Goal: Transaction & Acquisition: Purchase product/service

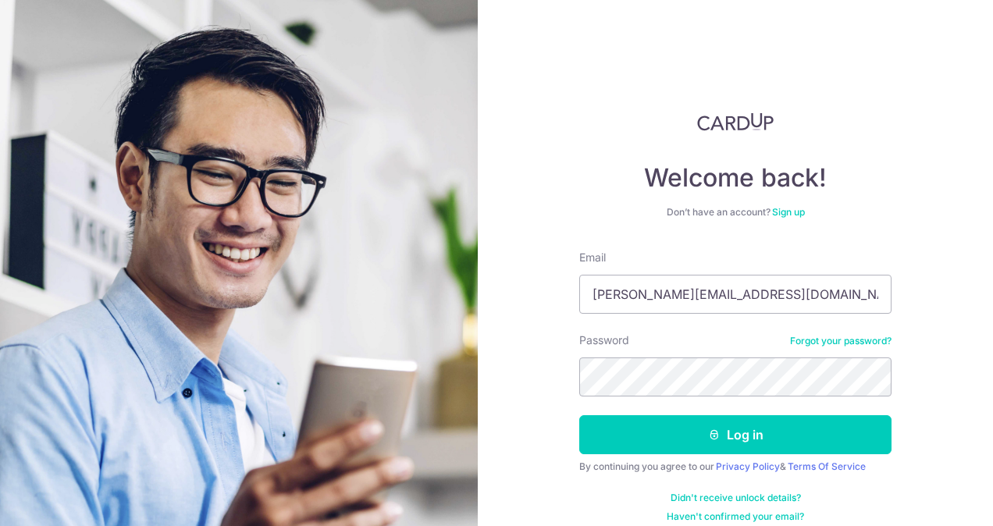
type input "[PERSON_NAME][EMAIL_ADDRESS][DOMAIN_NAME]"
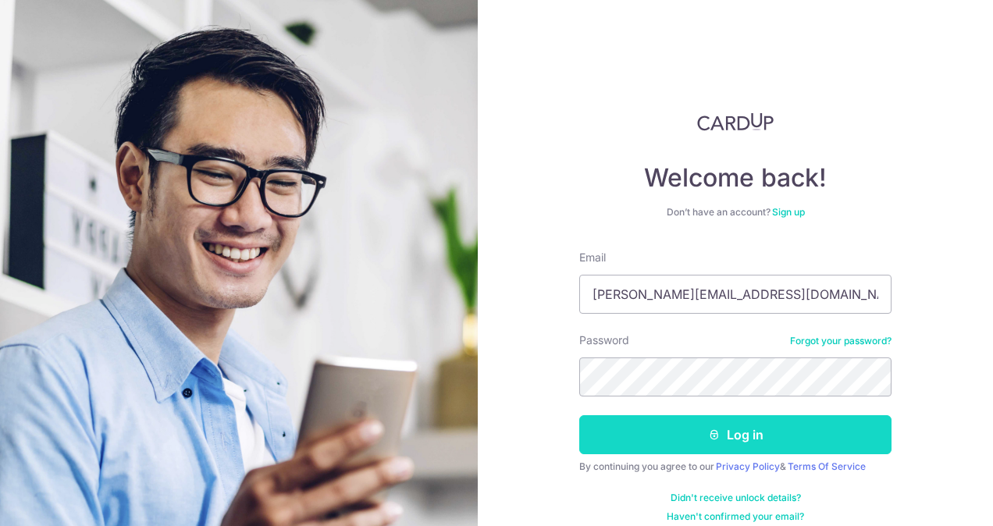
click at [758, 439] on button "Log in" at bounding box center [735, 434] width 312 height 39
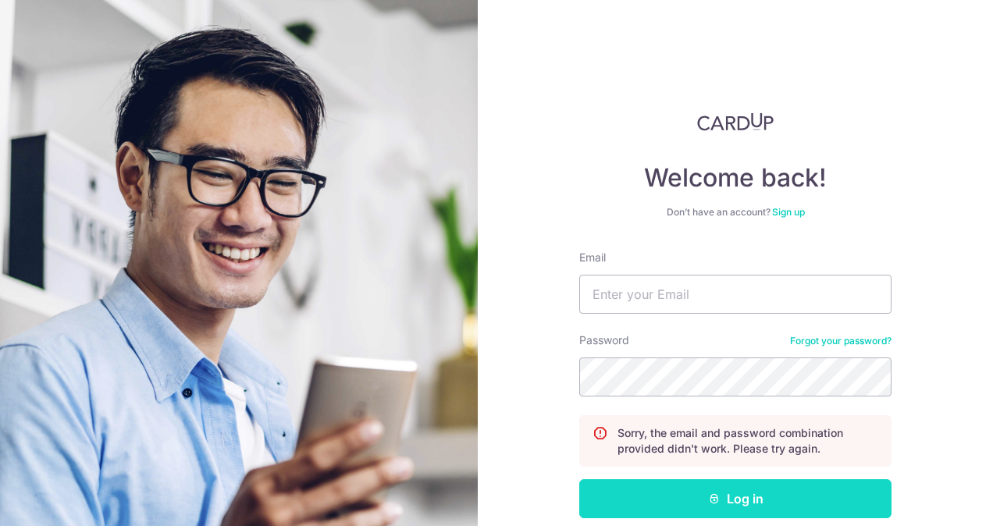
click at [717, 493] on button "Log in" at bounding box center [735, 498] width 312 height 39
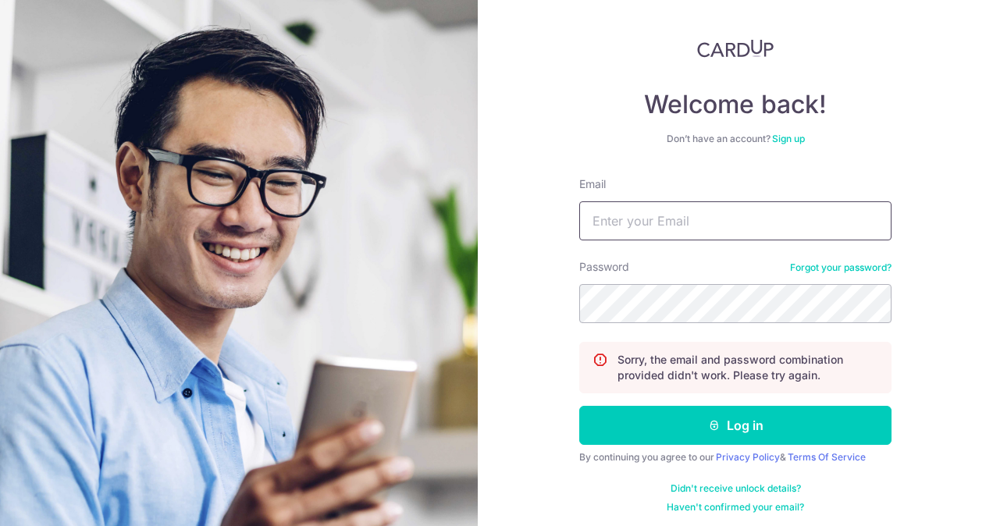
scroll to position [73, 0]
click at [669, 214] on input "Email" at bounding box center [735, 220] width 312 height 39
type input "nicole.sia@gmail.com"
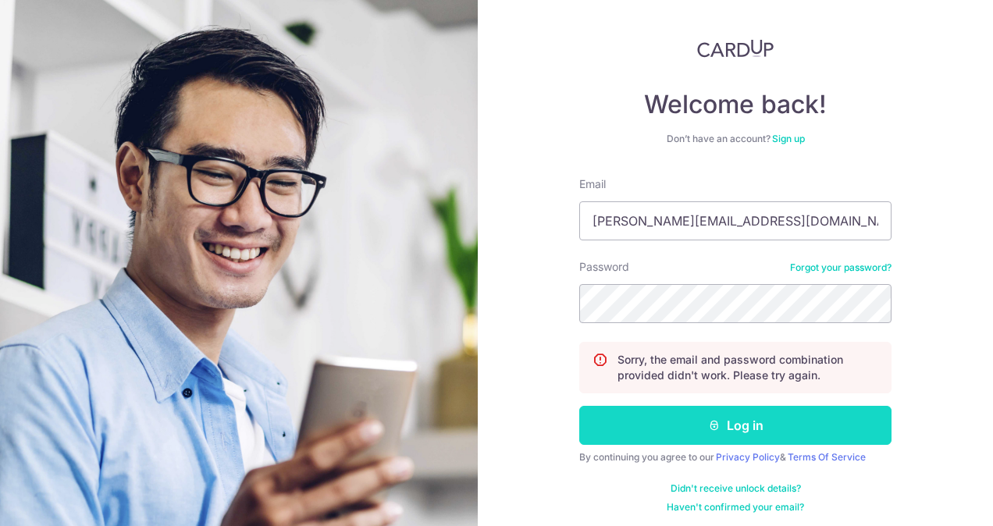
click at [731, 414] on button "Log in" at bounding box center [735, 425] width 312 height 39
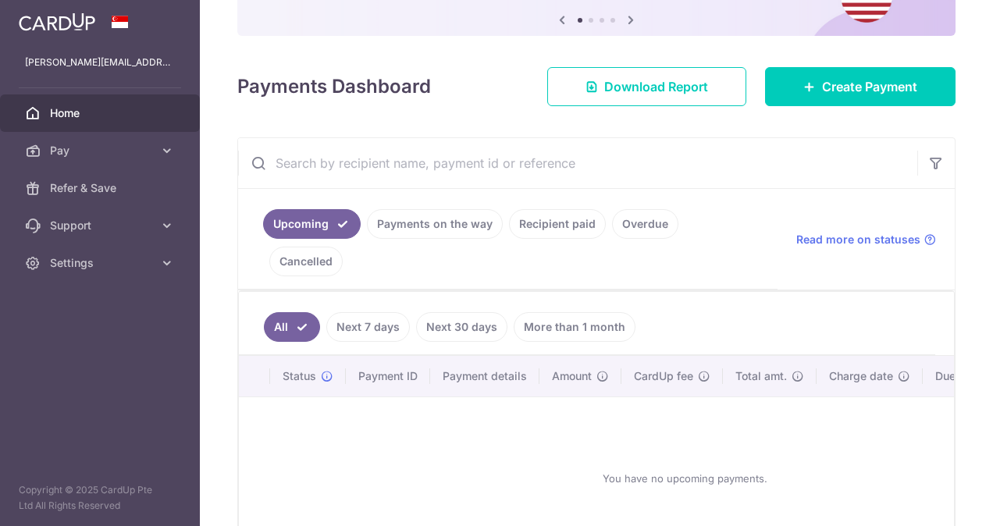
scroll to position [163, 0]
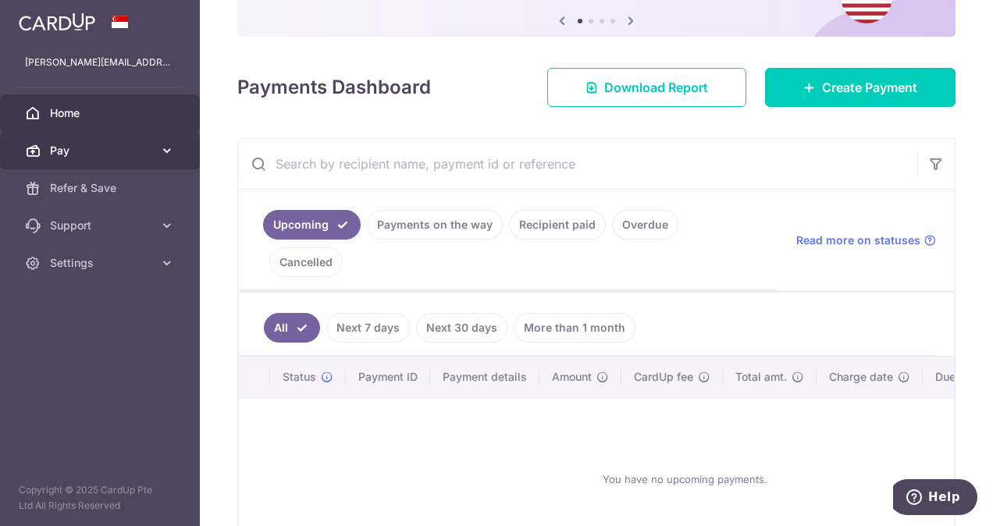
click at [165, 151] on icon at bounding box center [167, 151] width 16 height 16
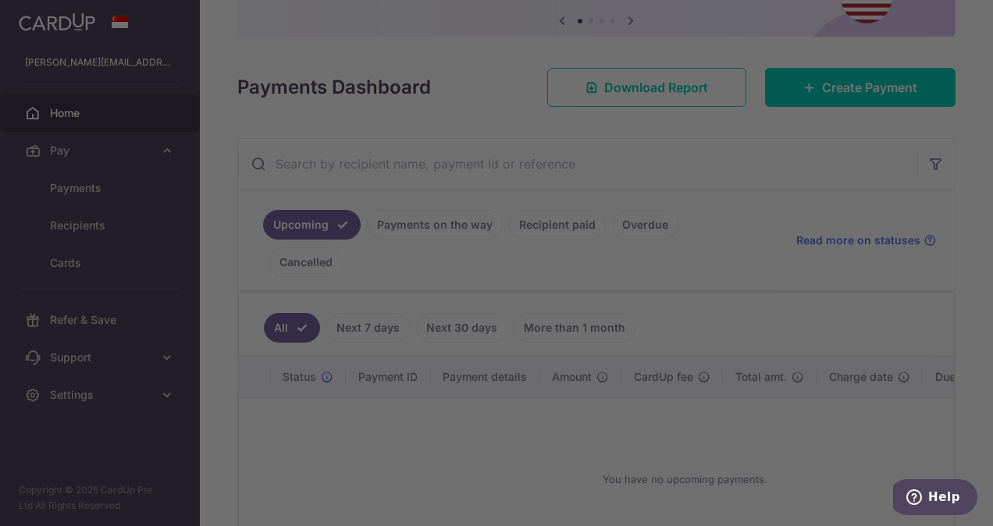
click at [108, 192] on div at bounding box center [501, 266] width 1003 height 532
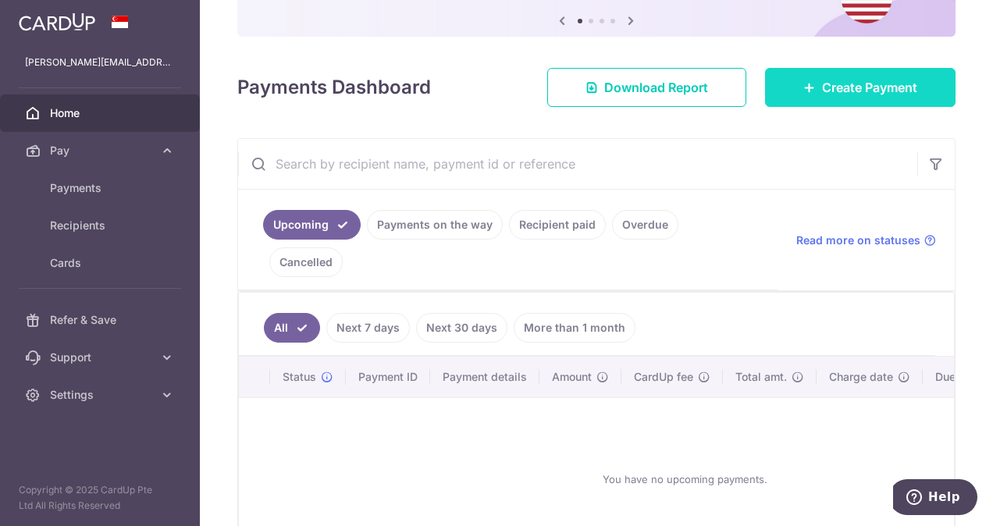
click at [777, 89] on link "Create Payment" at bounding box center [860, 87] width 190 height 39
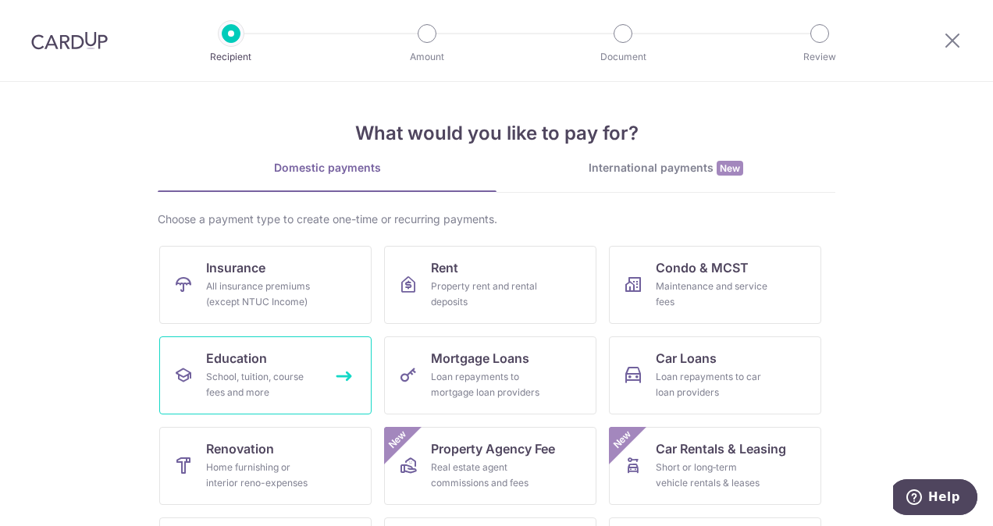
scroll to position [172, 0]
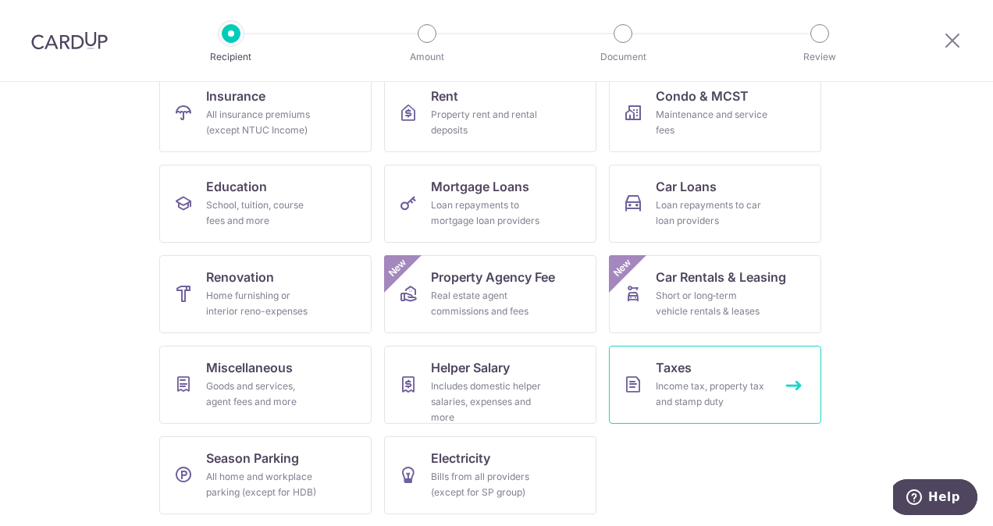
click at [704, 392] on div "Income tax, property tax and stamp duty" at bounding box center [712, 394] width 112 height 31
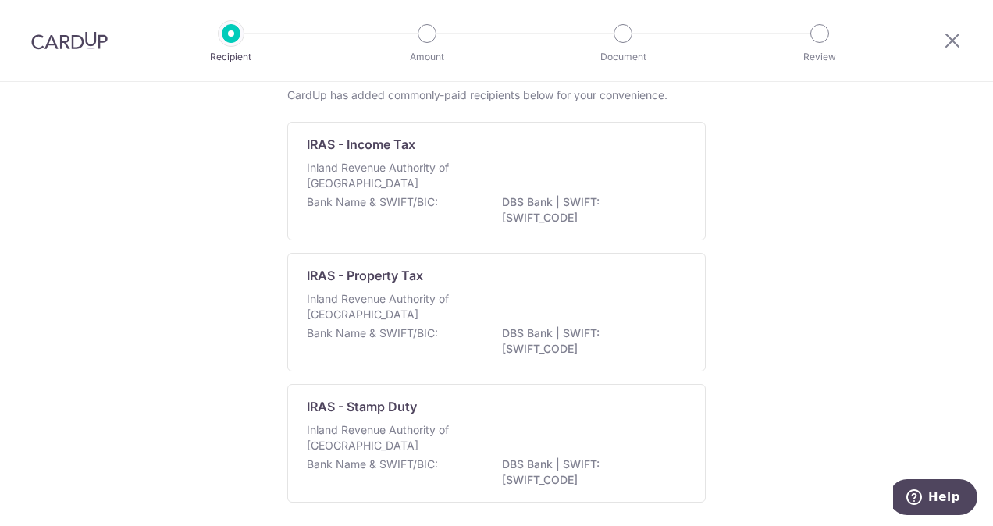
scroll to position [92, 0]
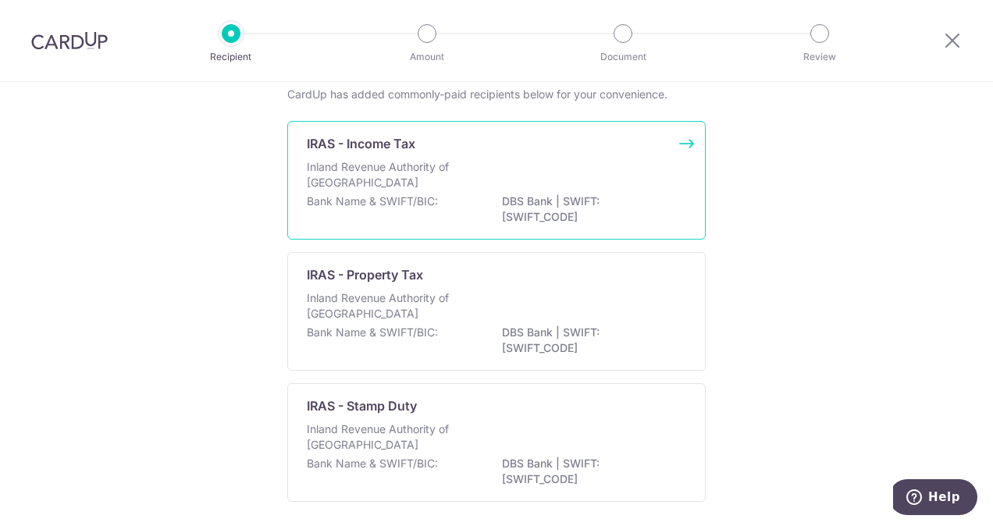
click at [349, 170] on p "Inland Revenue Authority of [GEOGRAPHIC_DATA]" at bounding box center [389, 174] width 165 height 31
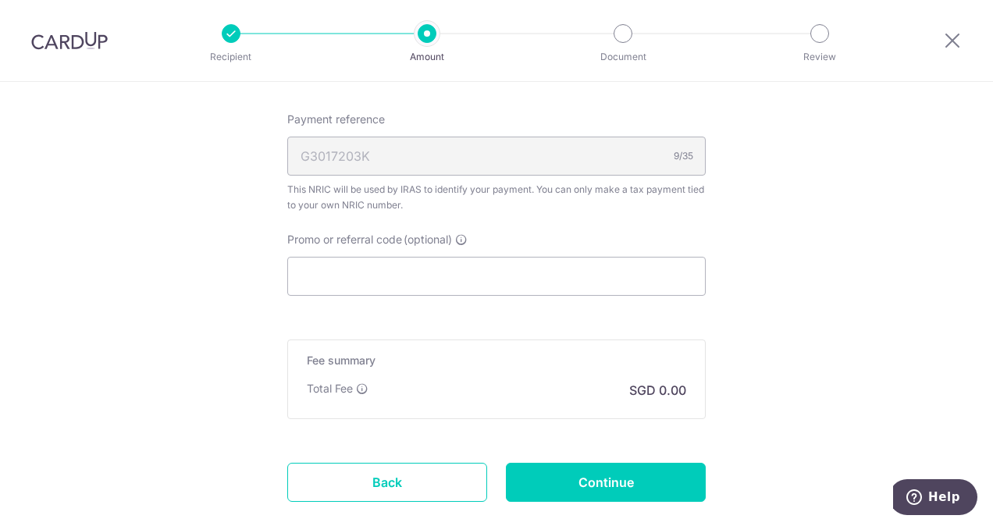
scroll to position [1002, 0]
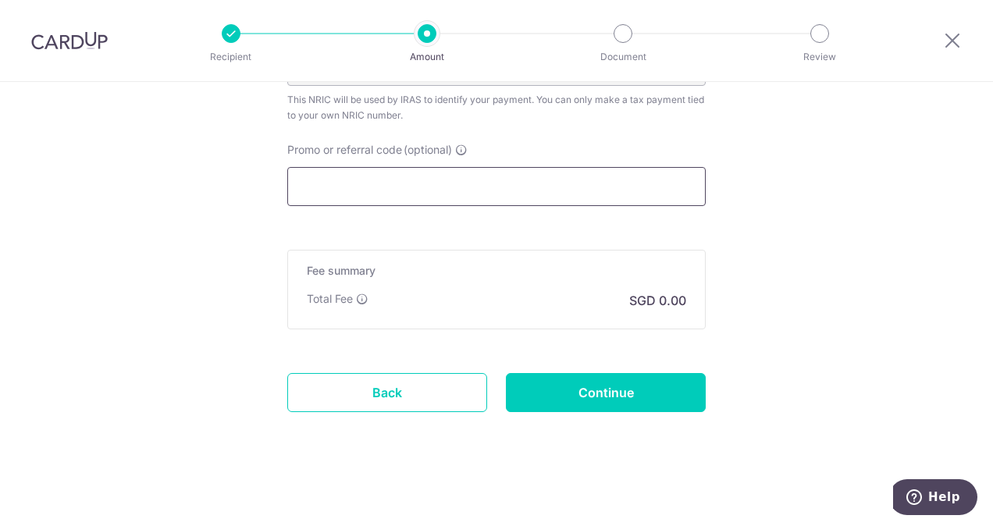
click at [505, 172] on input "Promo or referral code (optional)" at bounding box center [496, 186] width 418 height 39
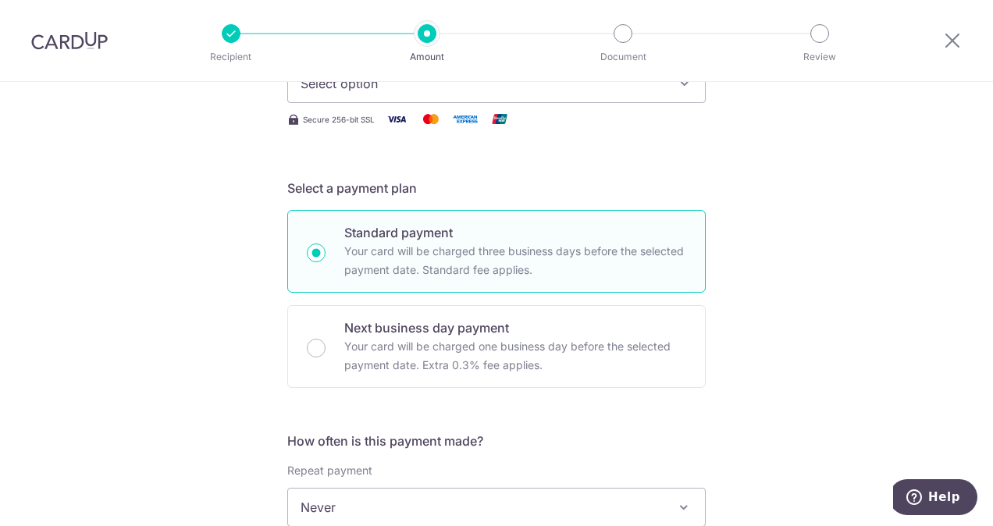
scroll to position [0, 0]
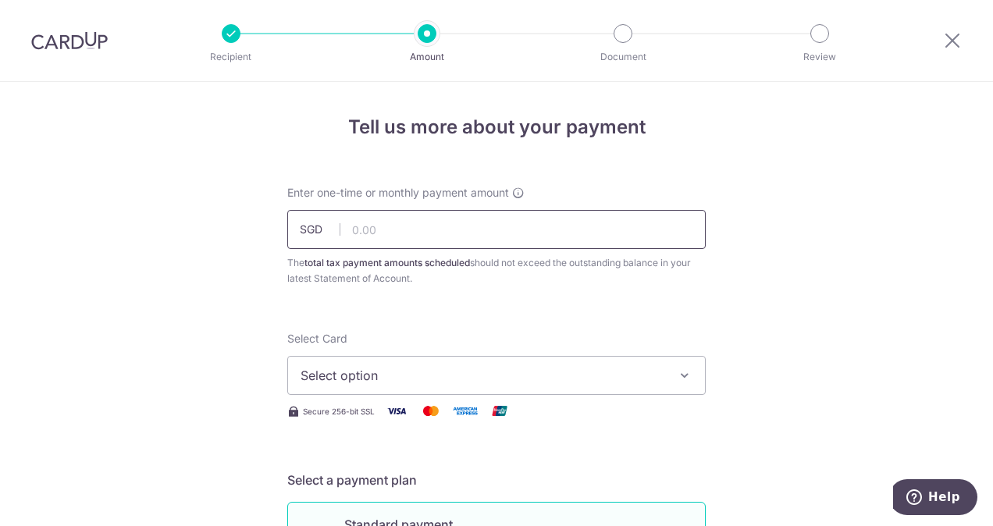
click at [429, 235] on input "text" at bounding box center [496, 229] width 418 height 39
paste input "2,649.96"
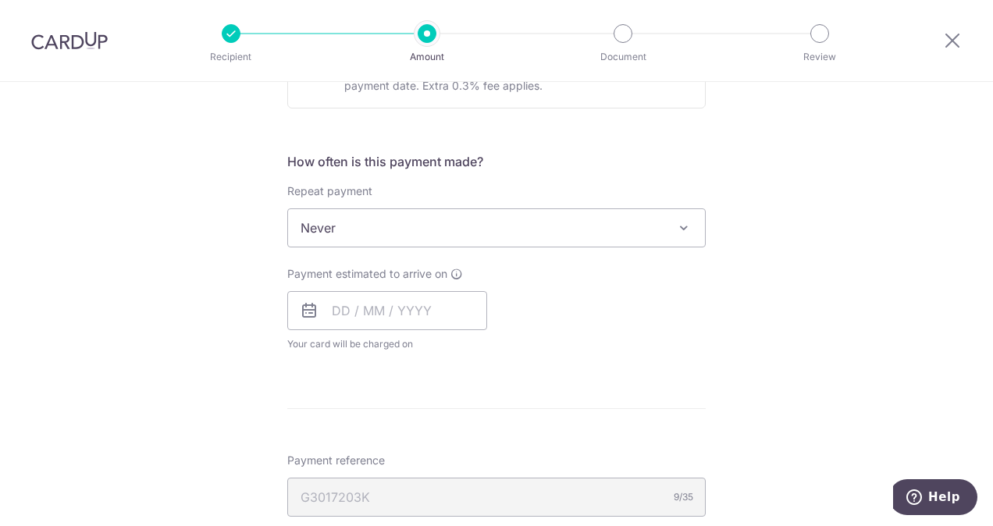
scroll to position [1002, 0]
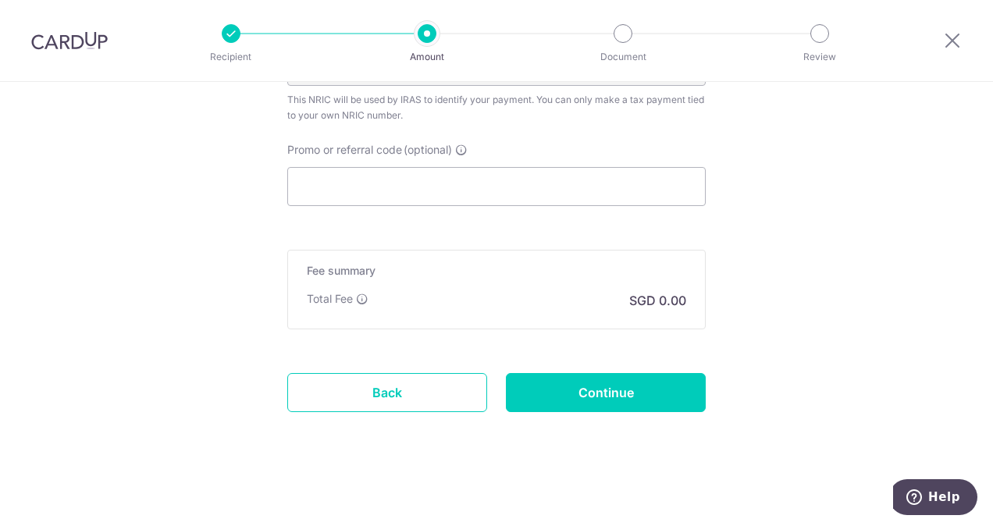
type input "2,649.96"
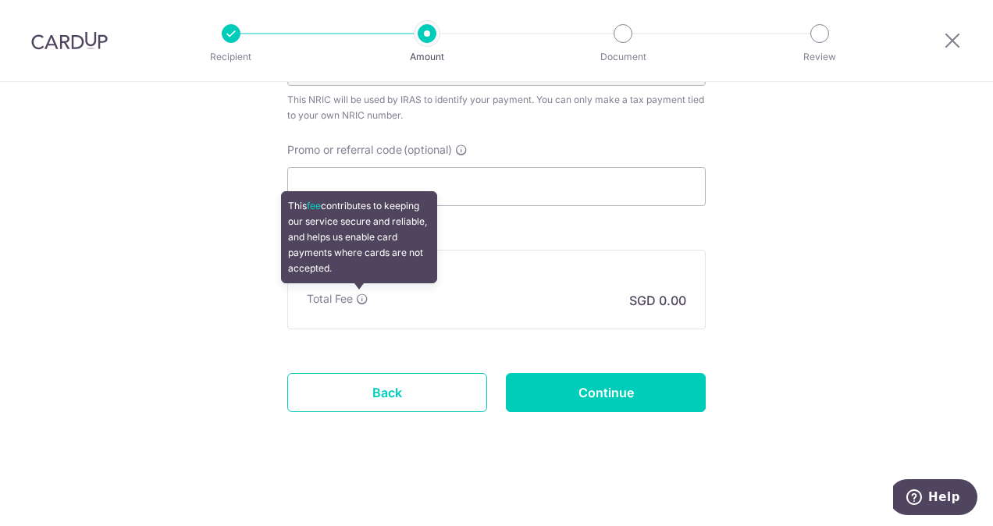
click at [359, 294] on icon at bounding box center [362, 299] width 12 height 12
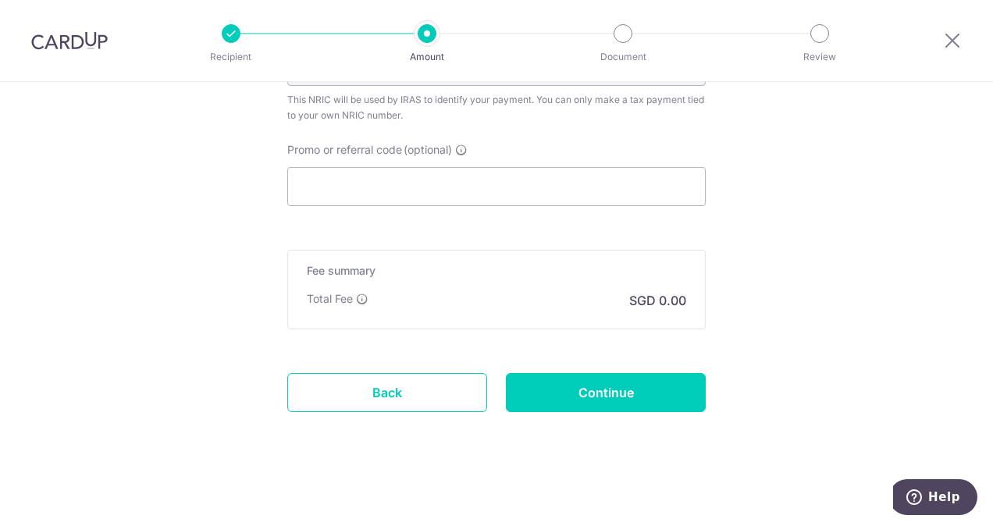
click at [571, 325] on div "Fee summary Base fee Extend fee Next-day fee Total Fee This fee contributes to …" at bounding box center [496, 290] width 418 height 80
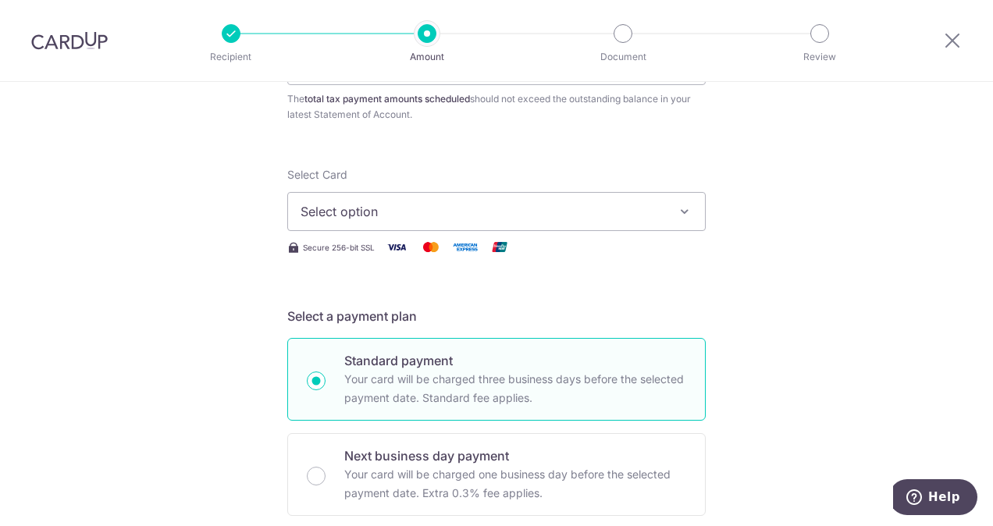
scroll to position [0, 0]
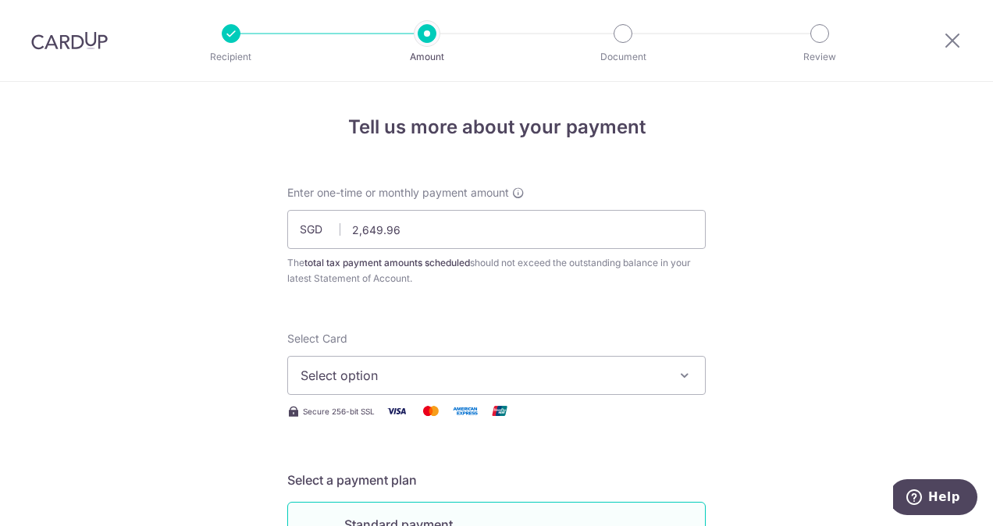
click at [453, 392] on button "Select option" at bounding box center [496, 375] width 418 height 39
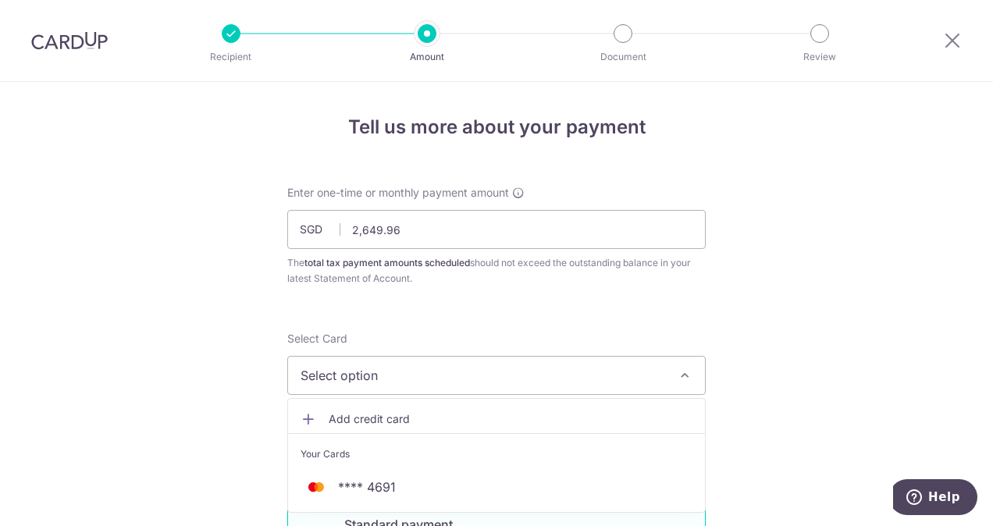
scroll to position [247, 0]
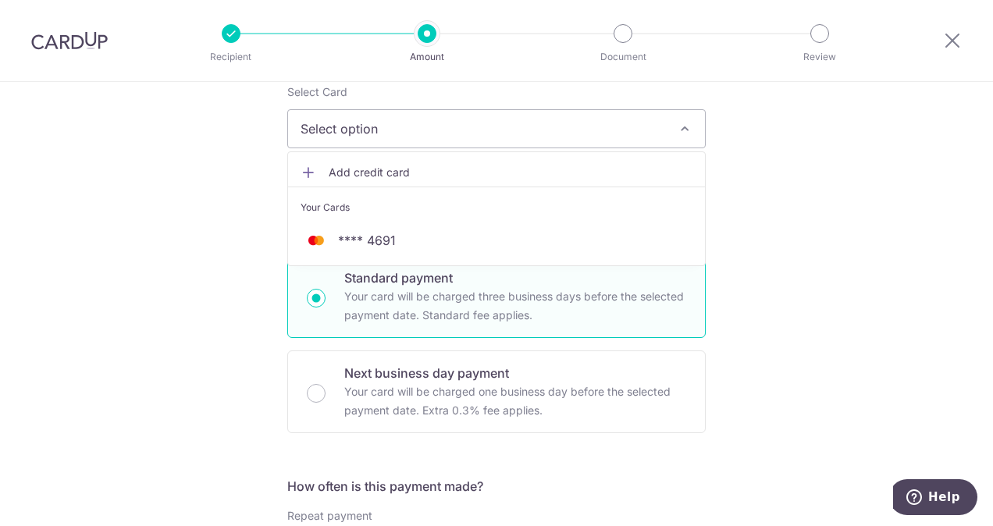
click at [383, 134] on span "Select option" at bounding box center [483, 128] width 364 height 19
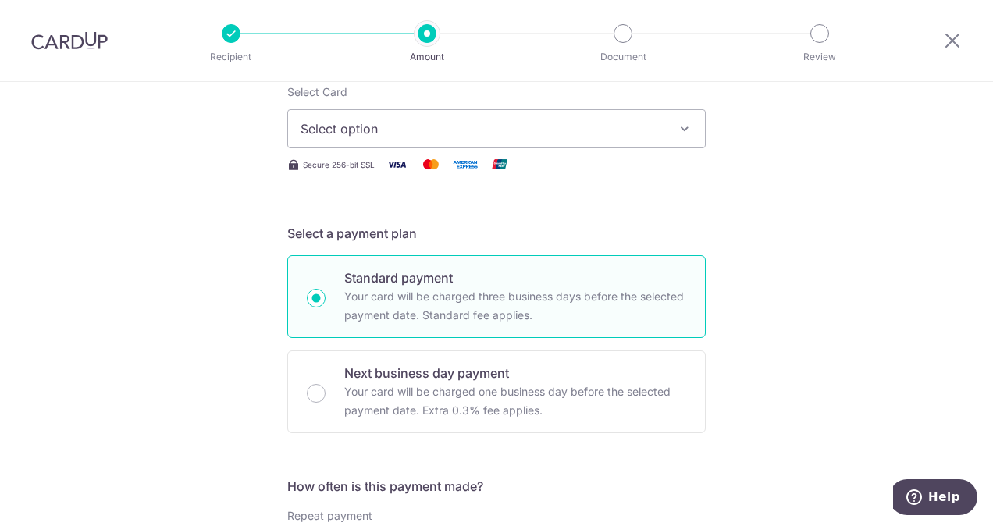
click at [383, 134] on span "Select option" at bounding box center [483, 128] width 364 height 19
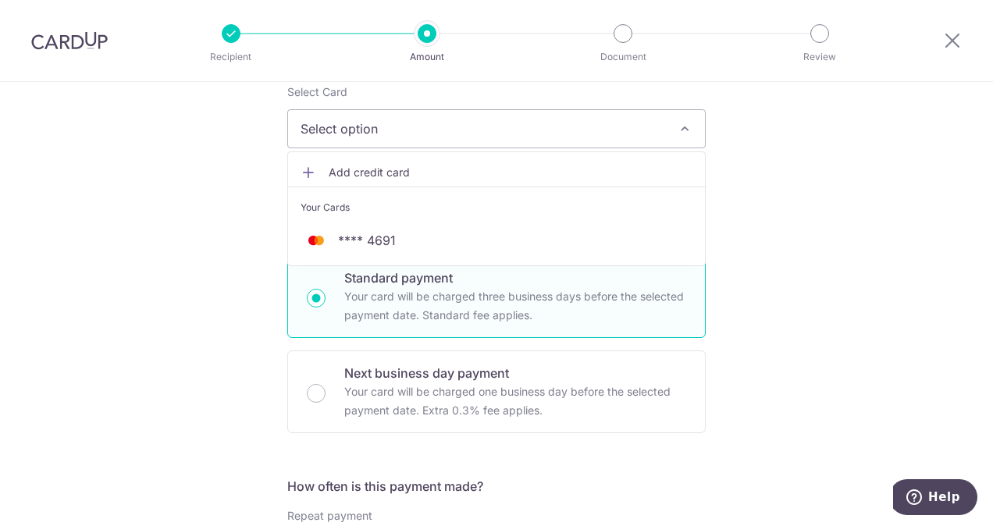
click at [378, 167] on span "Add credit card" at bounding box center [511, 173] width 364 height 16
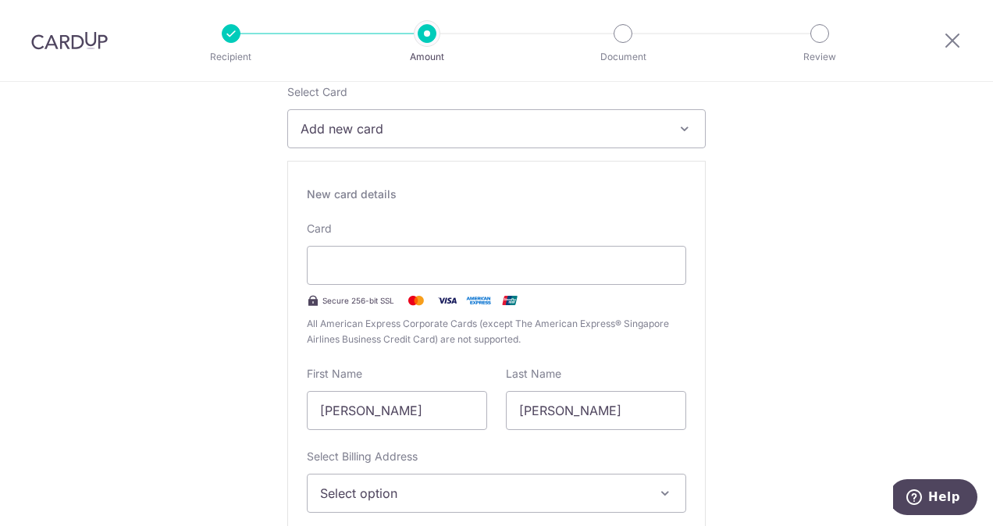
click at [357, 131] on span "Add new card" at bounding box center [483, 128] width 364 height 19
click at [356, 297] on span "Secure 256-bit SSL" at bounding box center [358, 300] width 72 height 12
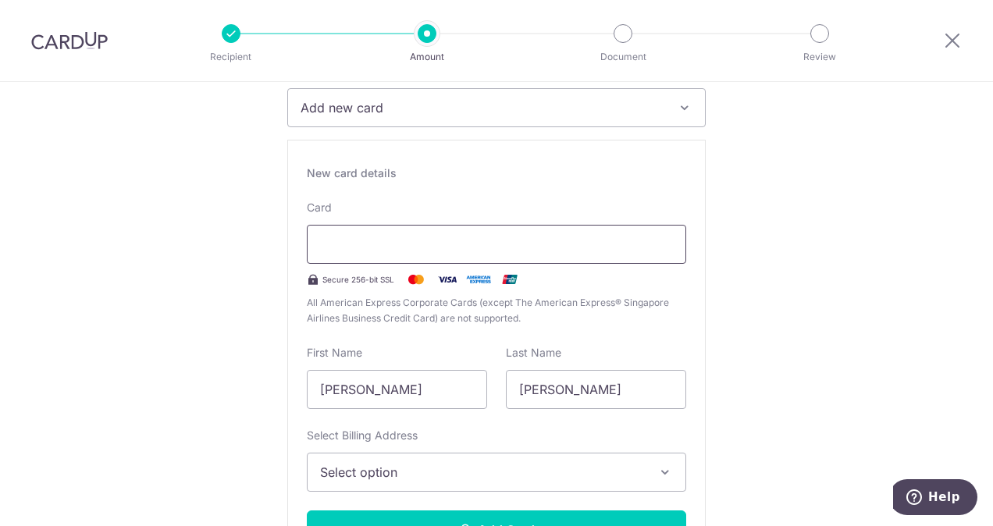
scroll to position [269, 0]
click at [577, 232] on div at bounding box center [496, 243] width 379 height 39
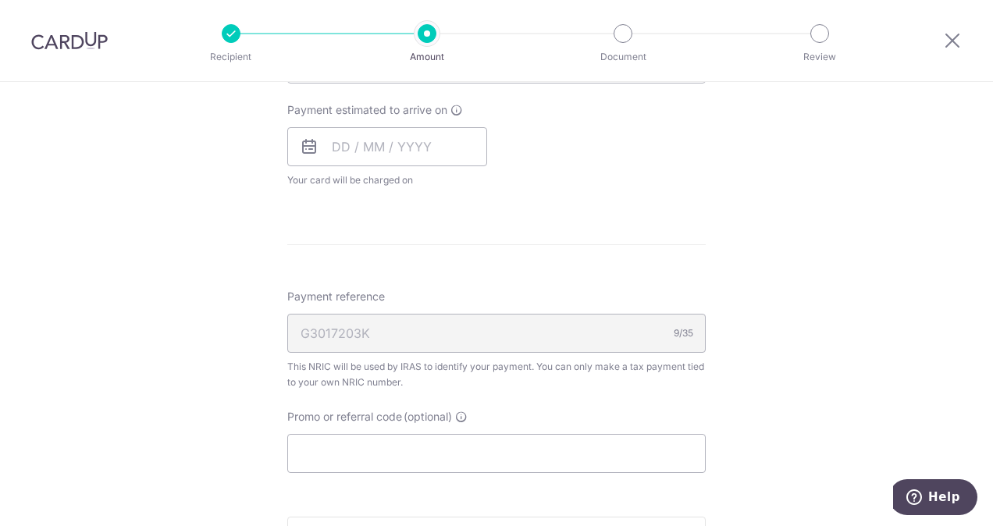
scroll to position [1429, 0]
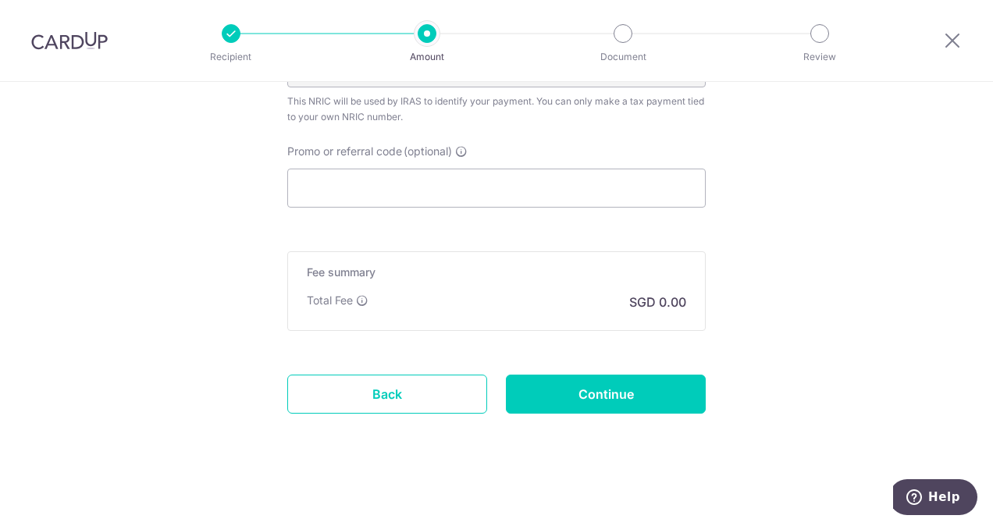
click at [510, 294] on div "Total Fee SGD 0.00" at bounding box center [496, 302] width 379 height 19
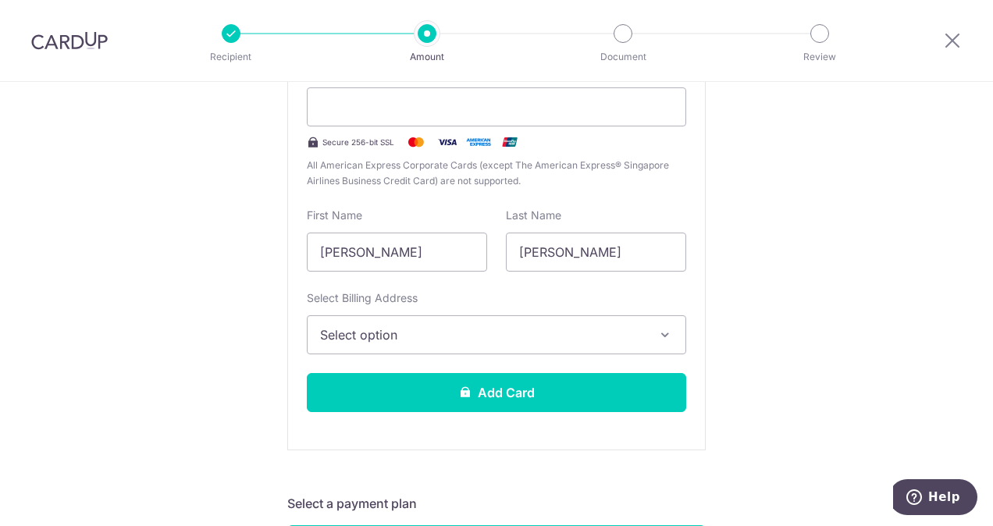
scroll to position [405, 0]
click at [461, 393] on icon at bounding box center [465, 392] width 12 height 12
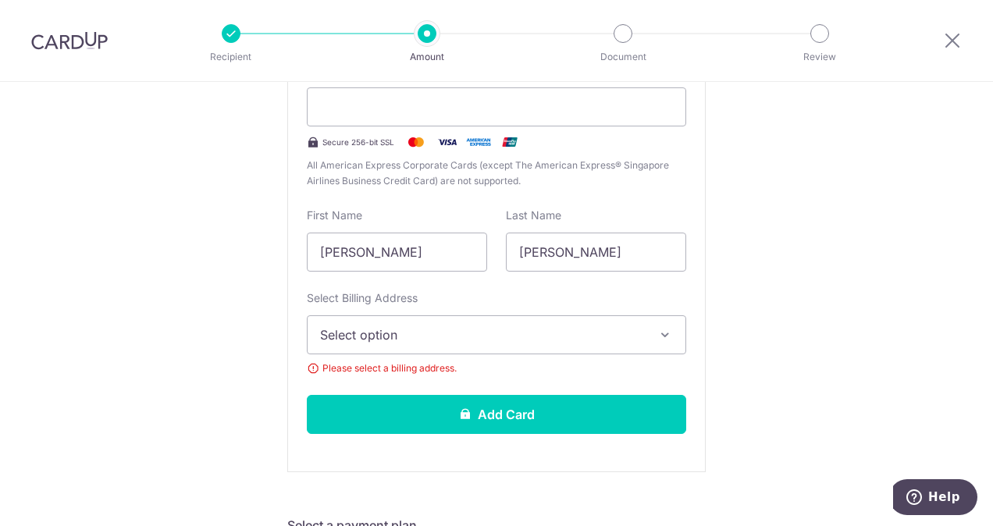
click at [410, 329] on span "Select option" at bounding box center [482, 334] width 325 height 19
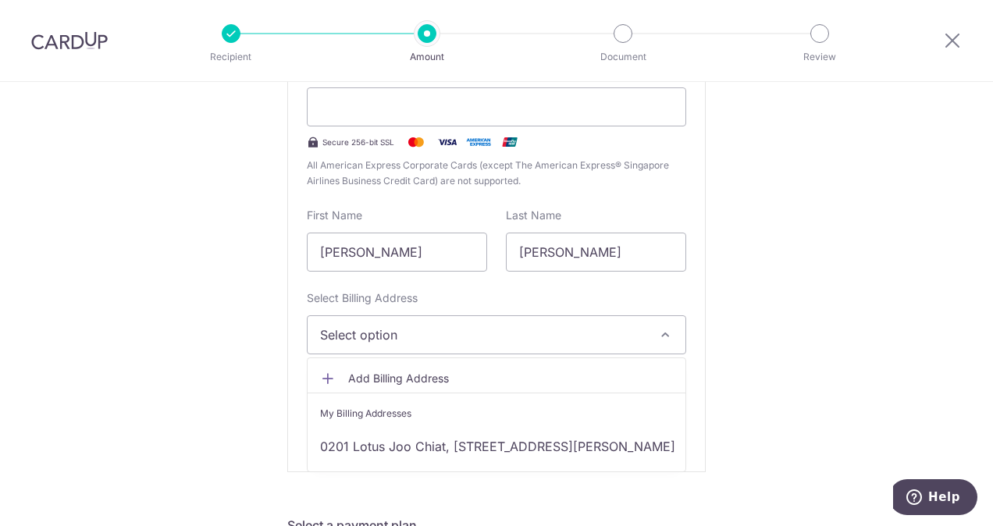
click at [389, 380] on span "Add Billing Address" at bounding box center [510, 379] width 325 height 16
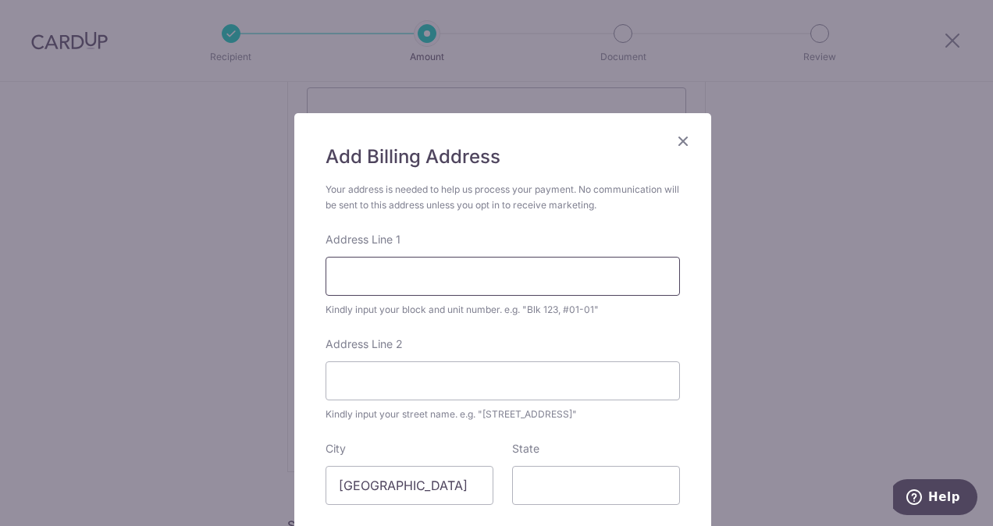
click at [343, 272] on input "Address Line 1" at bounding box center [502, 276] width 354 height 39
type input "39A Lewis Road"
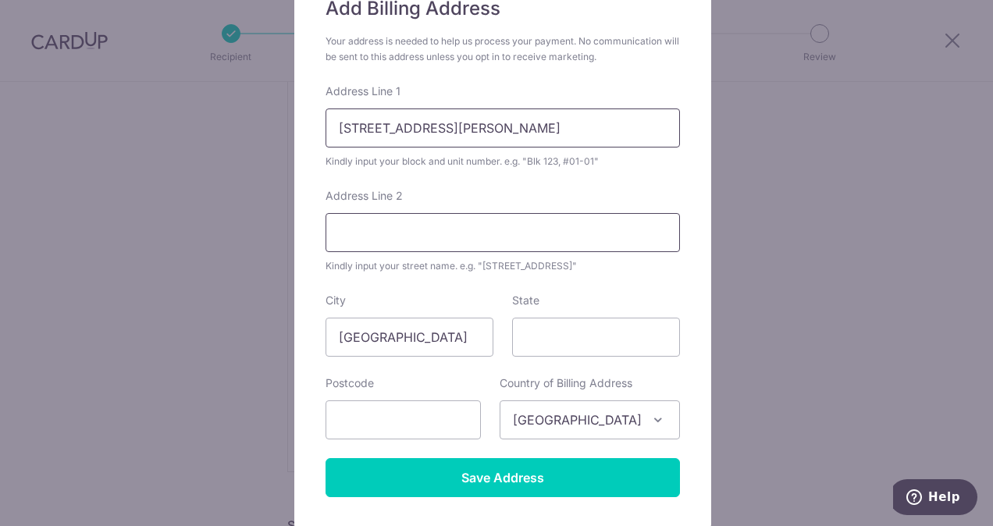
scroll to position [170, 0]
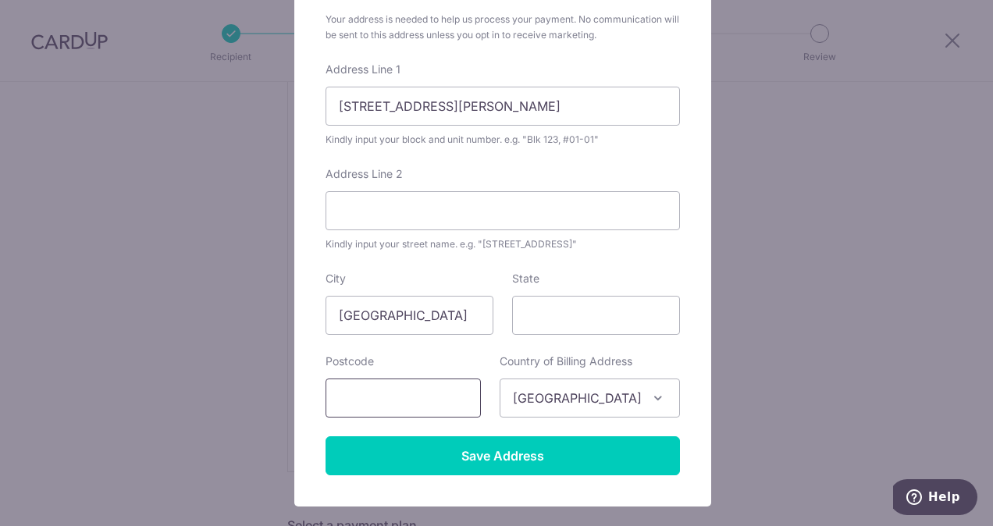
click at [389, 412] on input "text" at bounding box center [402, 398] width 155 height 39
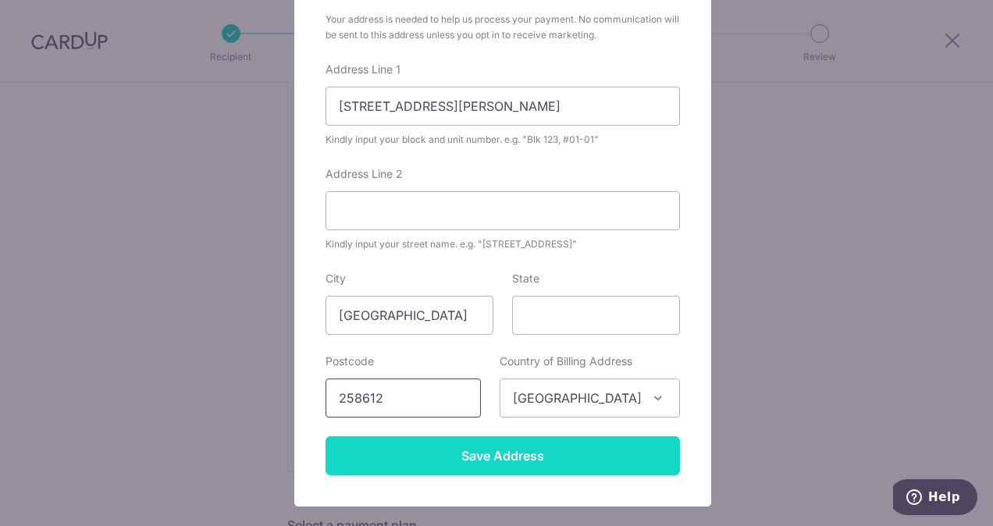
type input "258612"
click at [517, 448] on input "Save Address" at bounding box center [502, 455] width 354 height 39
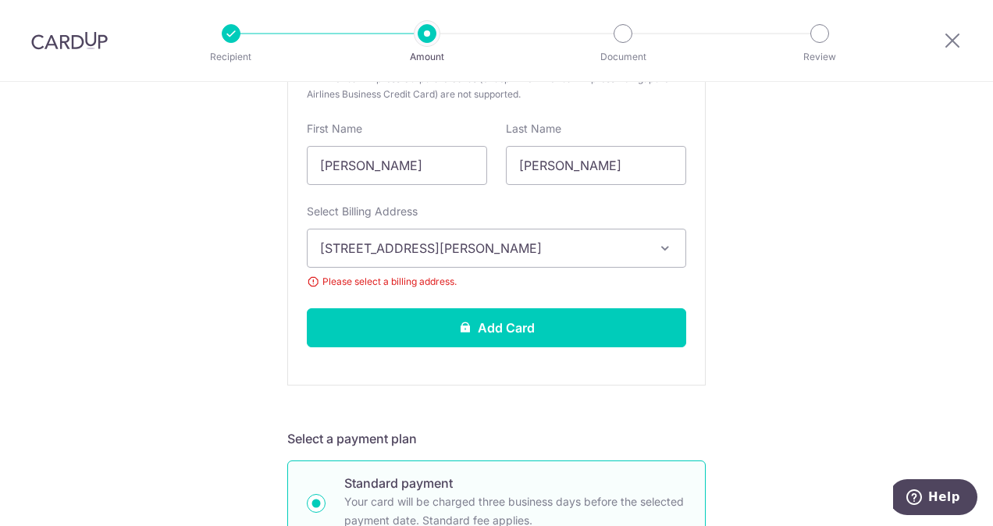
scroll to position [493, 0]
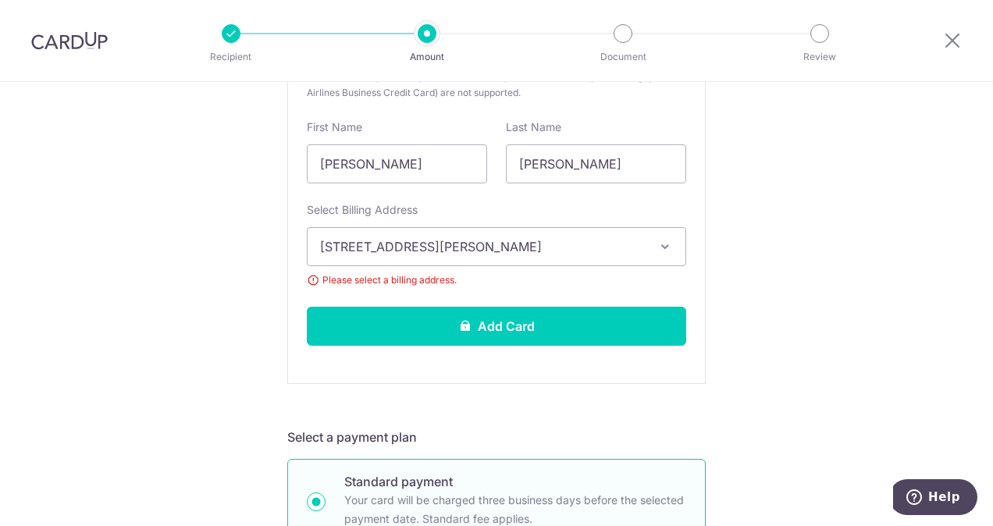
click at [568, 253] on span "39A Lewis Road , Singapore, Singapore-258612" at bounding box center [482, 246] width 325 height 19
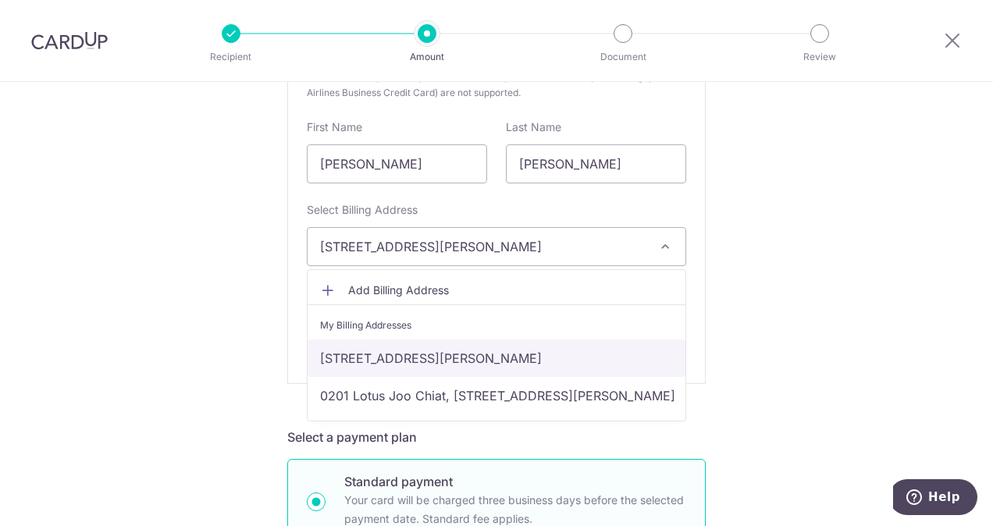
click at [429, 361] on link "39A Lewis Road , Singapore, Singapore-258612" at bounding box center [497, 358] width 378 height 37
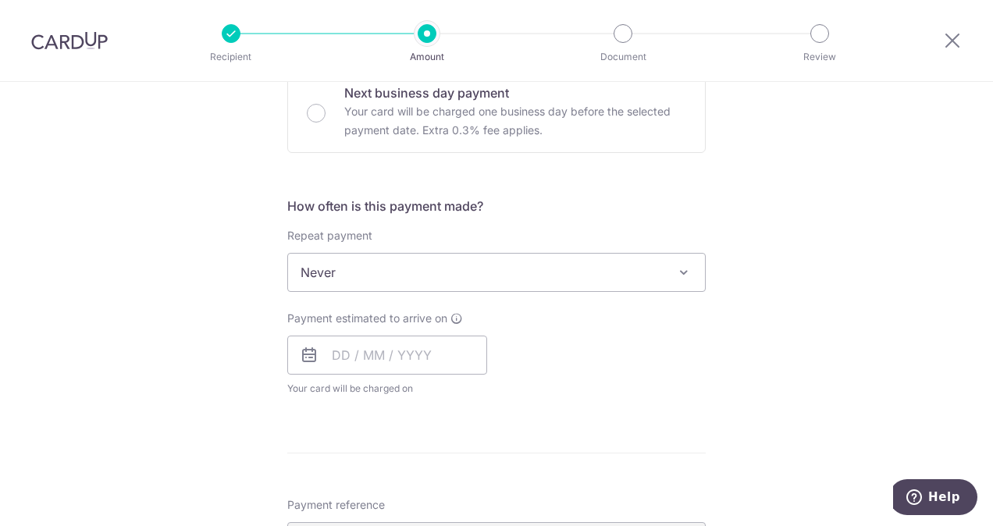
scroll to position [979, 0]
click at [398, 276] on span "Never" at bounding box center [496, 270] width 417 height 37
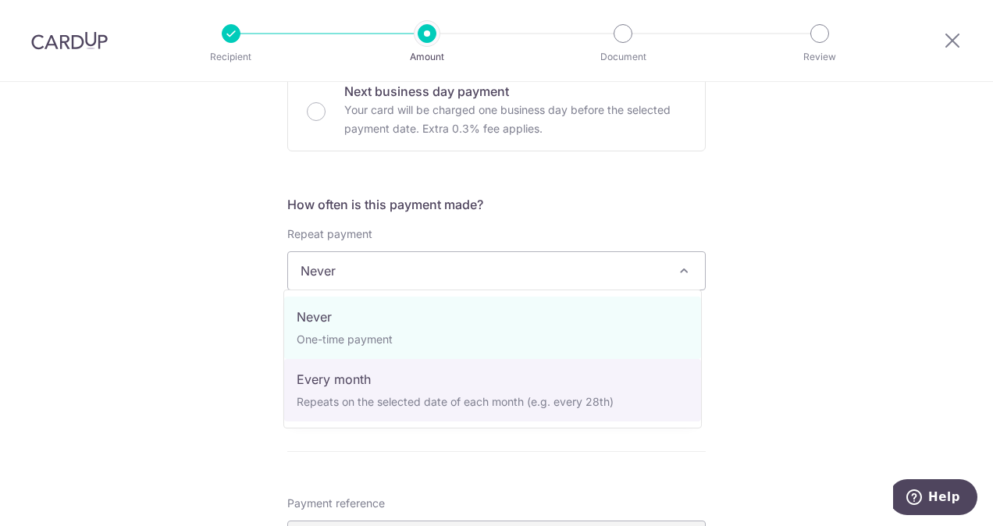
select select "3"
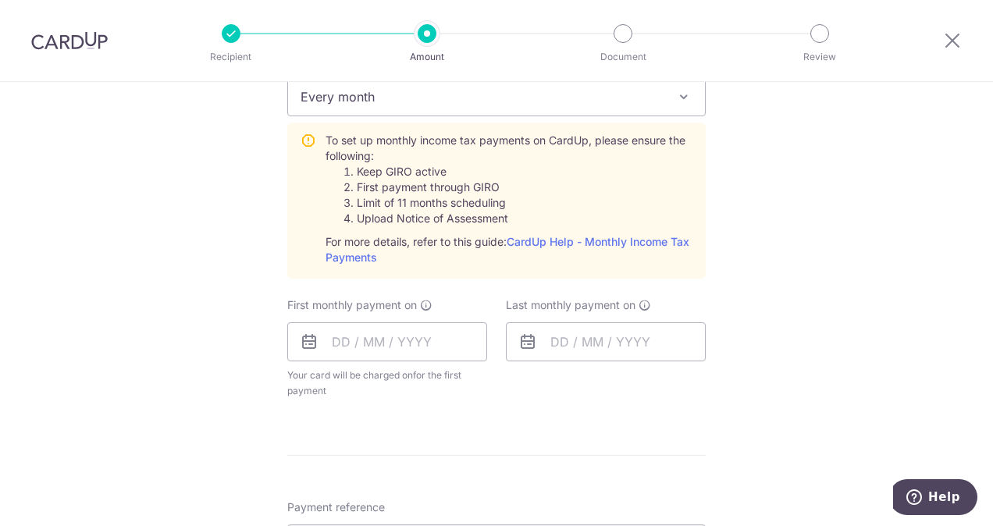
scroll to position [1154, 0]
drag, startPoint x: 624, startPoint y: 229, endPoint x: 584, endPoint y: 234, distance: 41.0
click at [323, 333] on input "text" at bounding box center [387, 341] width 200 height 39
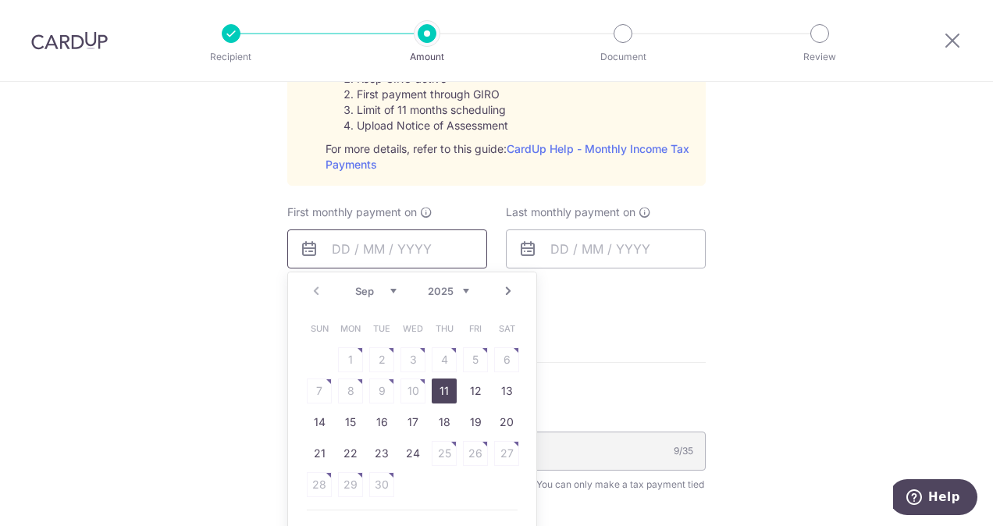
scroll to position [1247, 0]
click at [502, 290] on link "Next" at bounding box center [508, 290] width 19 height 19
click at [496, 445] on link "25" at bounding box center [506, 452] width 25 height 25
type input "25/10/2025"
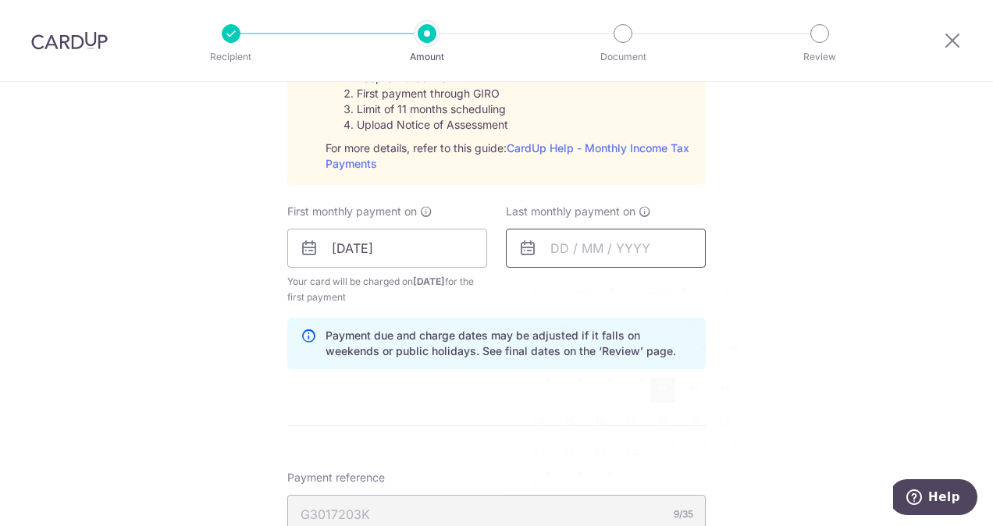
click at [562, 250] on input "text" at bounding box center [606, 248] width 200 height 39
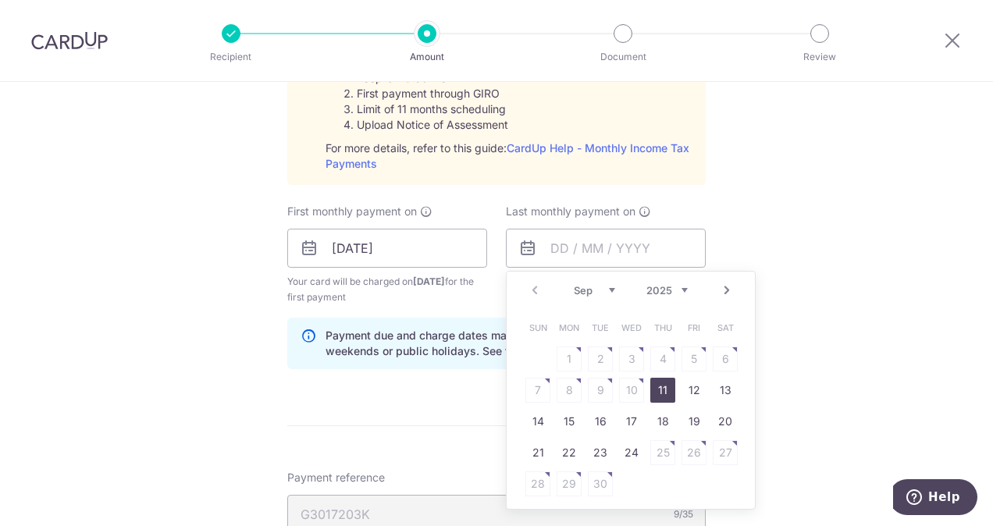
click at [592, 284] on select "Sep Oct Nov Dec" at bounding box center [594, 290] width 41 height 12
click at [659, 287] on select "2025 2026" at bounding box center [666, 290] width 41 height 12
click at [594, 284] on select "Jan Feb Mar Apr May Jun Jul Aug Sep Oct" at bounding box center [594, 290] width 41 height 12
click at [542, 478] on table "Sun Mon Tue Wed Thu Fri Sat 1 2 3 4 5 6 7 8 9 10 11 12 13 14 15 16 17 18 19 20 …" at bounding box center [631, 405] width 219 height 187
click at [538, 479] on table "Sun Mon Tue Wed Thu Fri Sat 1 2 3 4 5 6 7 8 9 10 11 12 13 14 15 16 17 18 19 20 …" at bounding box center [631, 405] width 219 height 187
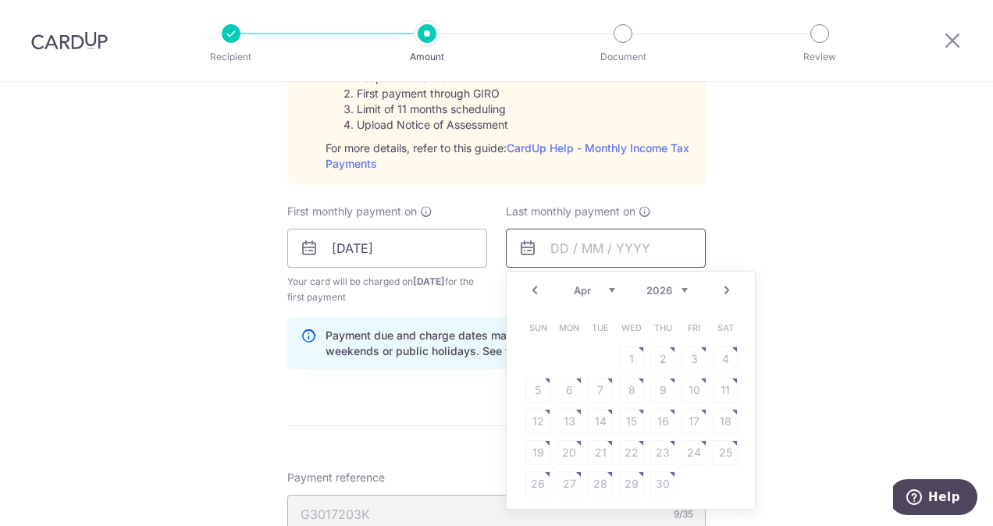
click at [567, 242] on input "text" at bounding box center [606, 248] width 200 height 39
click at [528, 468] on table "Sun Mon Tue Wed Thu Fri Sat 1 2 3 4 5 6 7 8 9 10 11 12 13 14 15 16 17 18 19 20 …" at bounding box center [631, 405] width 219 height 187
click at [528, 482] on table "Sun Mon Tue Wed Thu Fri Sat 1 2 3 4 5 6 7 8 9 10 11 12 13 14 15 16 17 18 19 20 …" at bounding box center [631, 405] width 219 height 187
click at [556, 251] on input "text" at bounding box center [606, 248] width 200 height 39
type input "2"
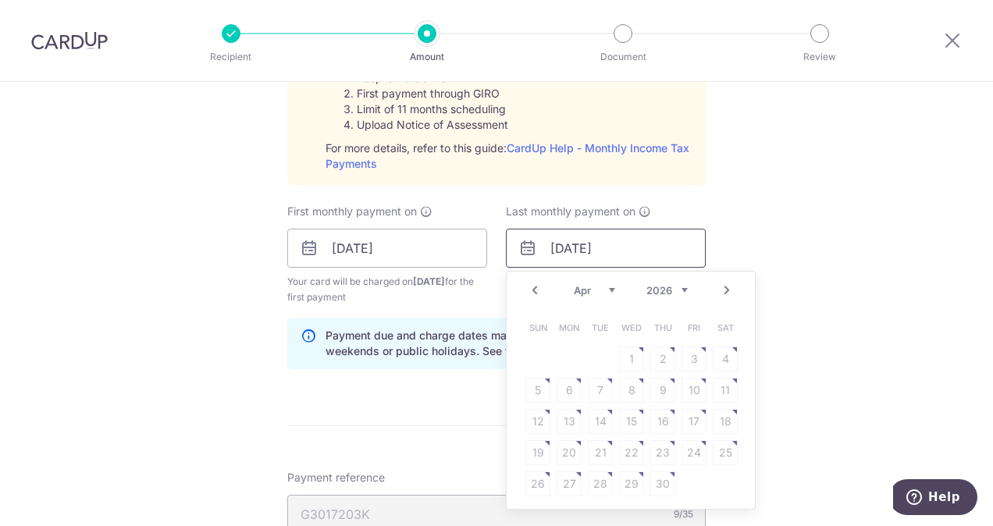
type input "26/04/2026"
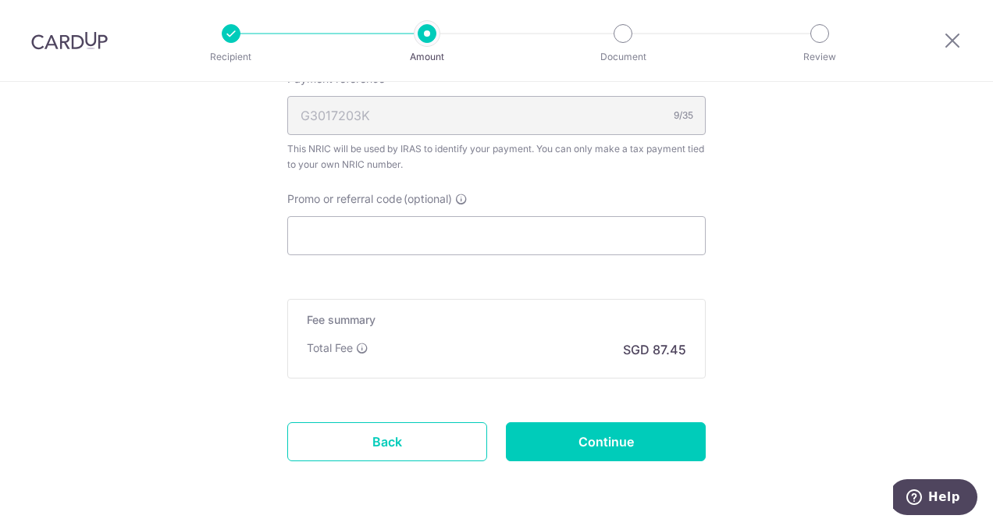
scroll to position [1646, 0]
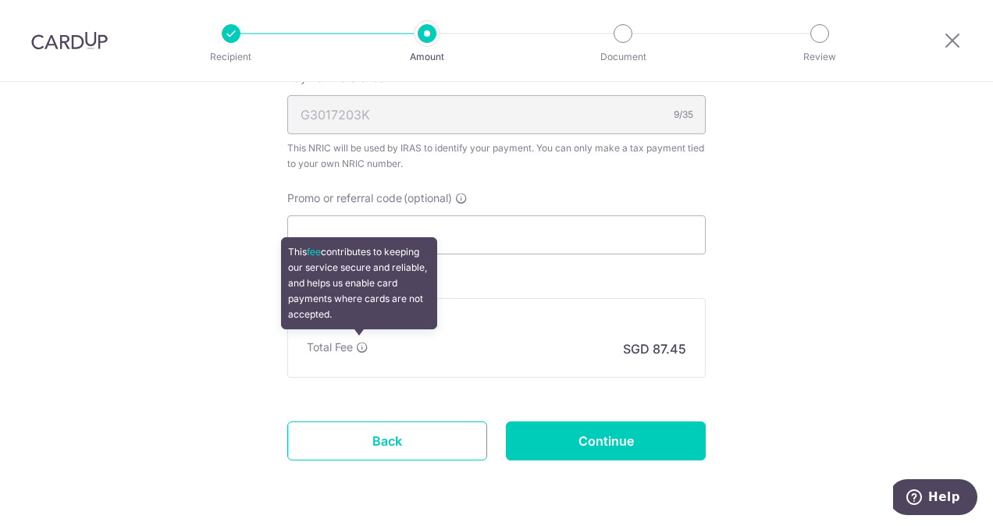
click at [356, 343] on icon at bounding box center [362, 347] width 12 height 12
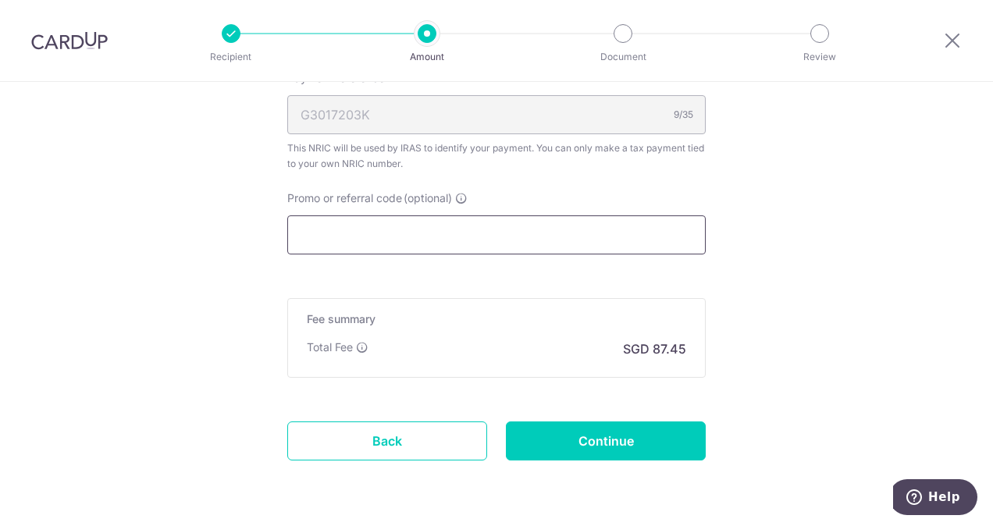
click at [591, 233] on input "Promo or referral code (optional)" at bounding box center [496, 234] width 418 height 39
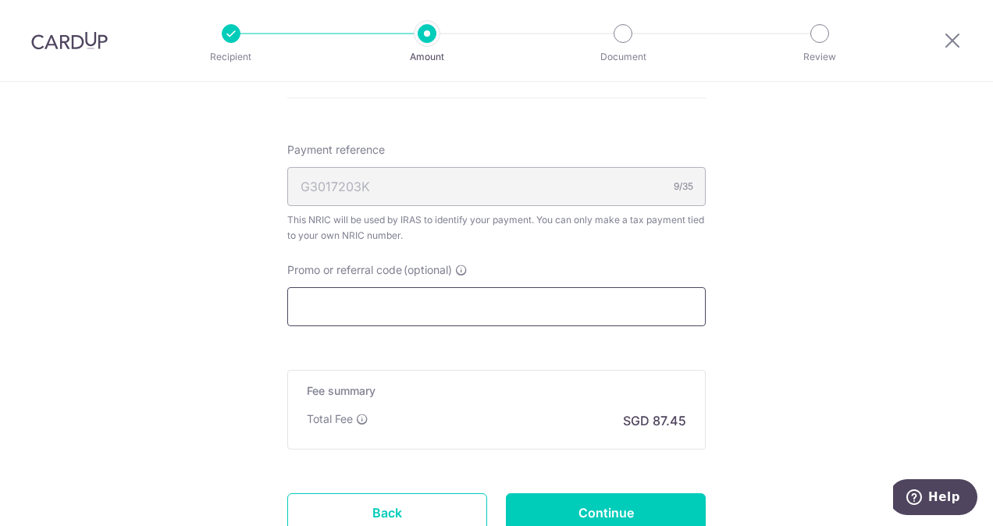
scroll to position [1574, 0]
paste input "MLTAX25R"
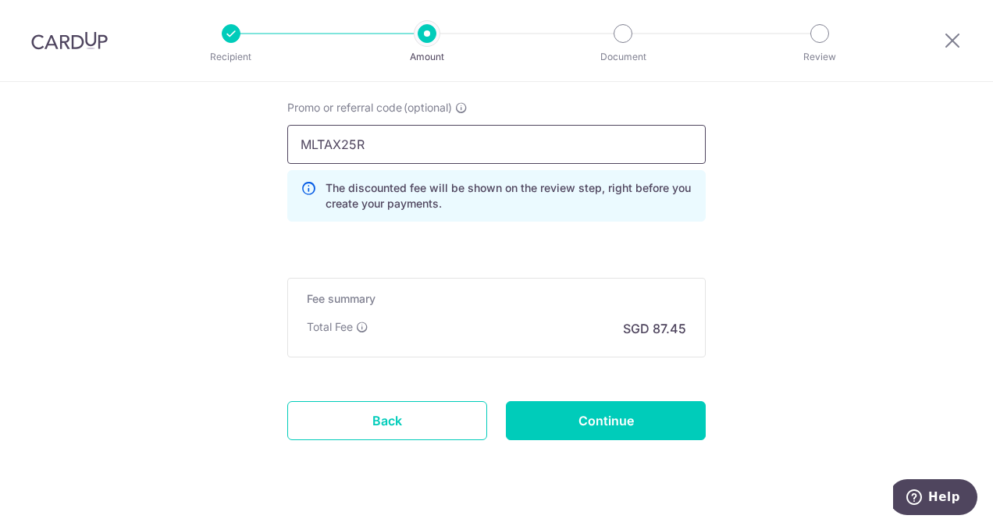
scroll to position [1739, 0]
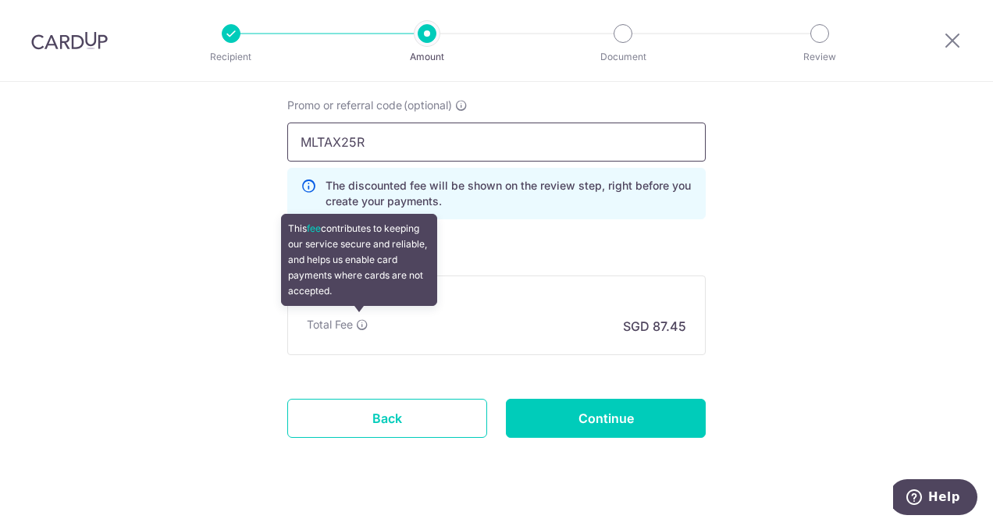
type input "MLTAX25R"
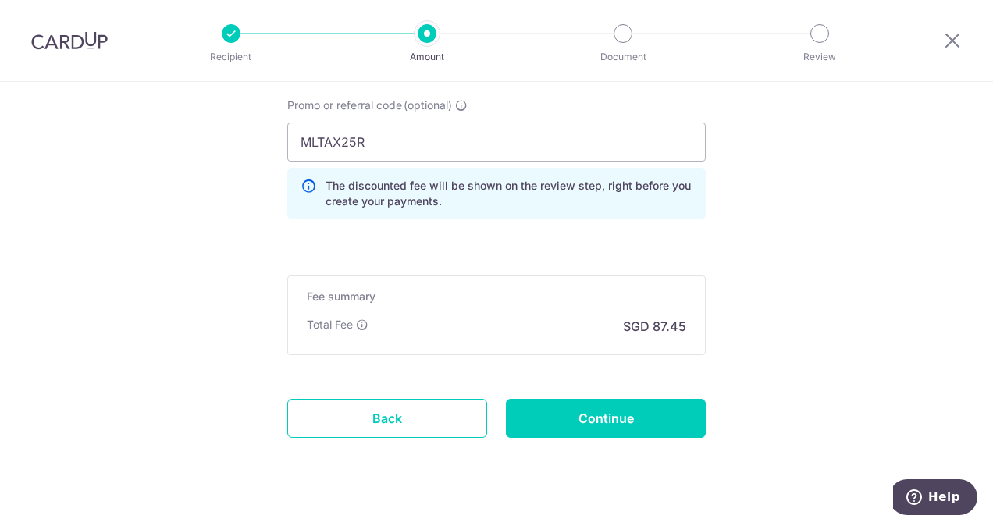
click at [567, 220] on div "Promo or referral code (optional) MLTAX25R The discounted fee will be shown on …" at bounding box center [496, 165] width 437 height 134
